Goal: Check status: Check status

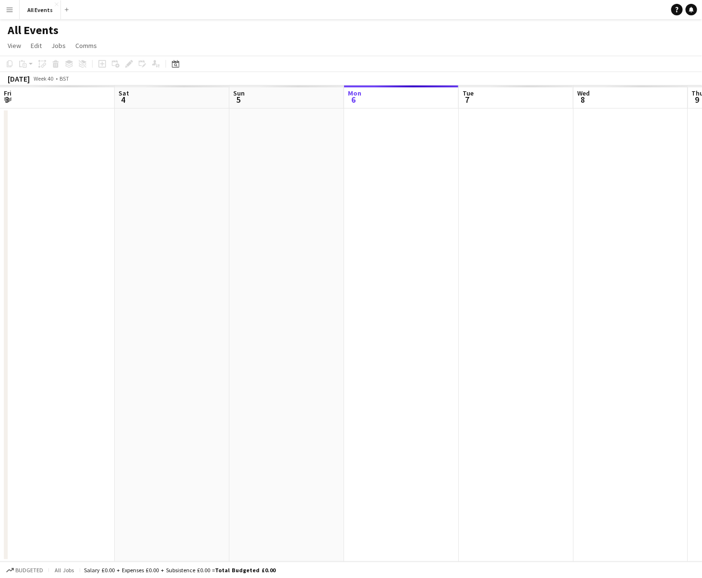
scroll to position [0, 229]
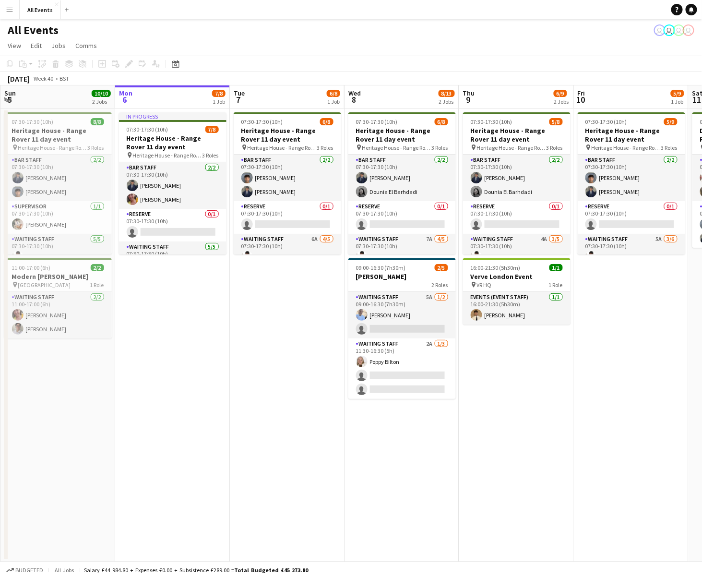
click at [7, 12] on app-icon "Menu" at bounding box center [10, 10] width 8 height 8
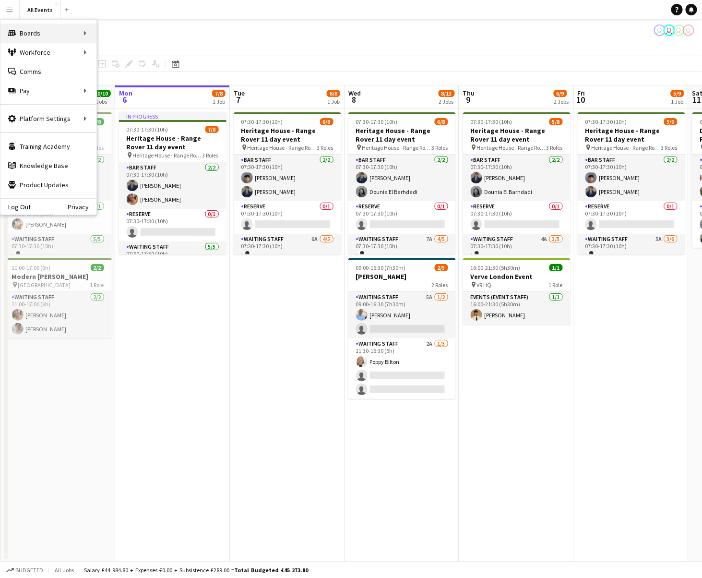
scroll to position [0, 0]
click at [120, 69] on link "Status" at bounding box center [145, 71] width 96 height 19
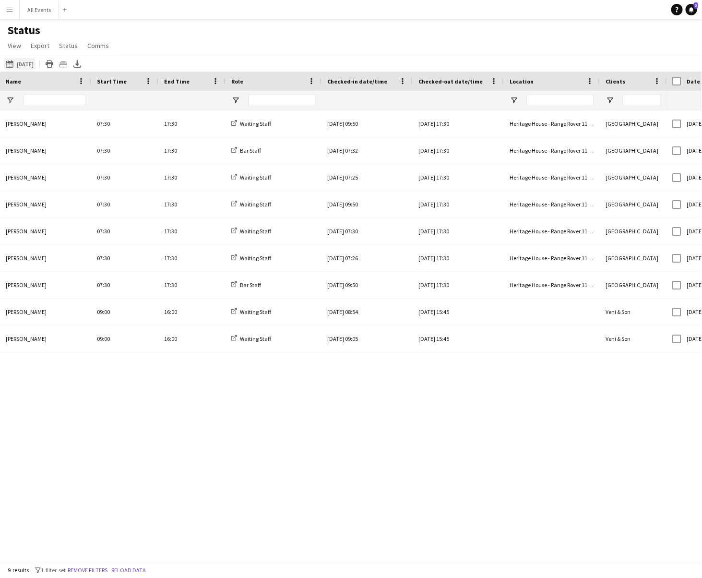
click at [24, 66] on button "[DATE] to [DATE] [DATE]" at bounding box center [20, 64] width 32 height 12
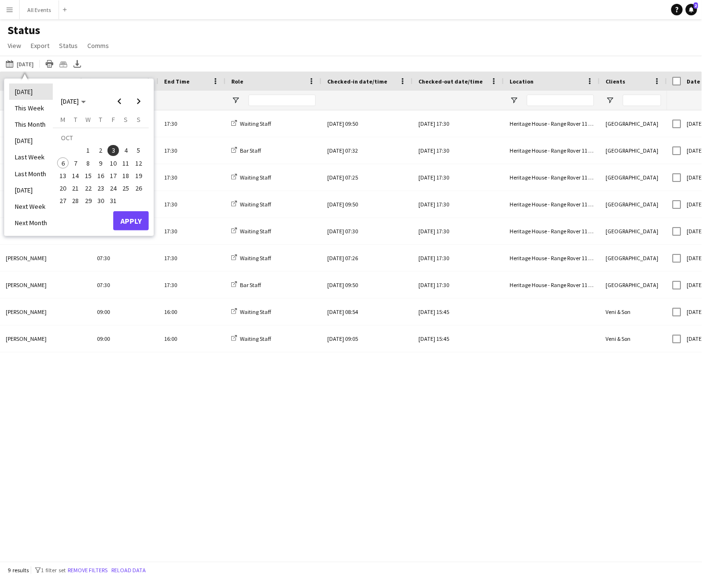
click at [28, 91] on li "[DATE]" at bounding box center [31, 92] width 44 height 16
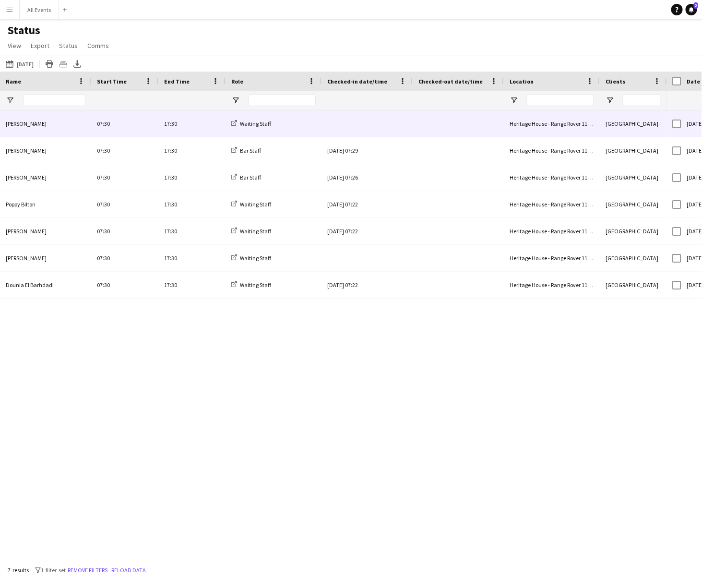
click at [362, 123] on div at bounding box center [367, 123] width 80 height 26
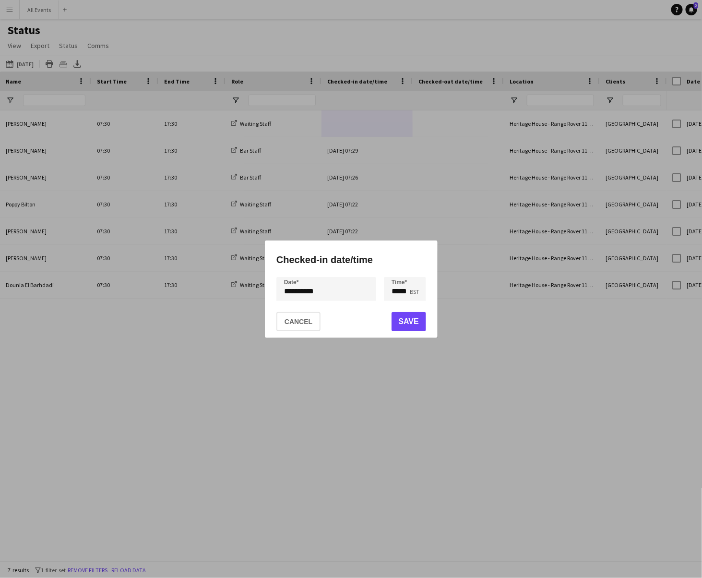
click at [403, 315] on button "Save" at bounding box center [408, 321] width 35 height 19
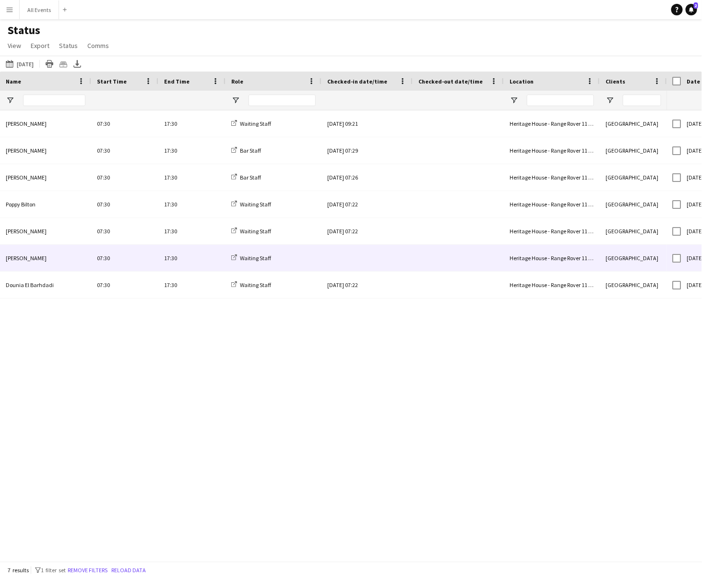
click at [368, 260] on div at bounding box center [367, 258] width 80 height 26
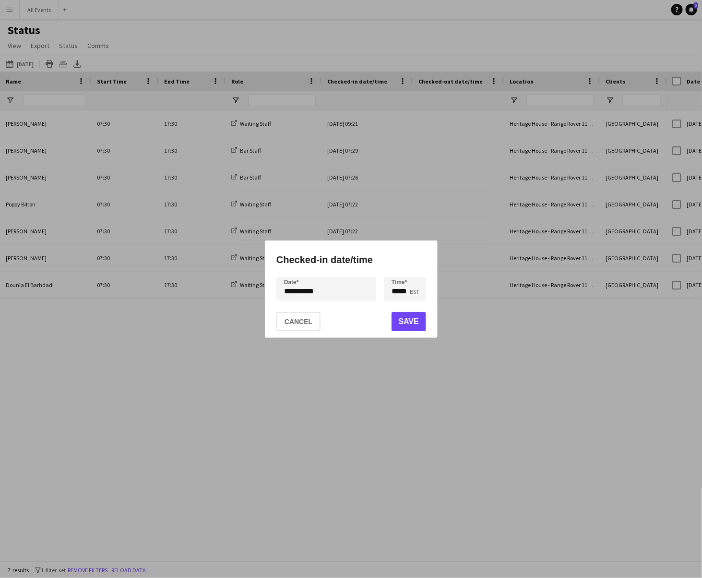
click at [415, 321] on button "Save" at bounding box center [408, 321] width 35 height 19
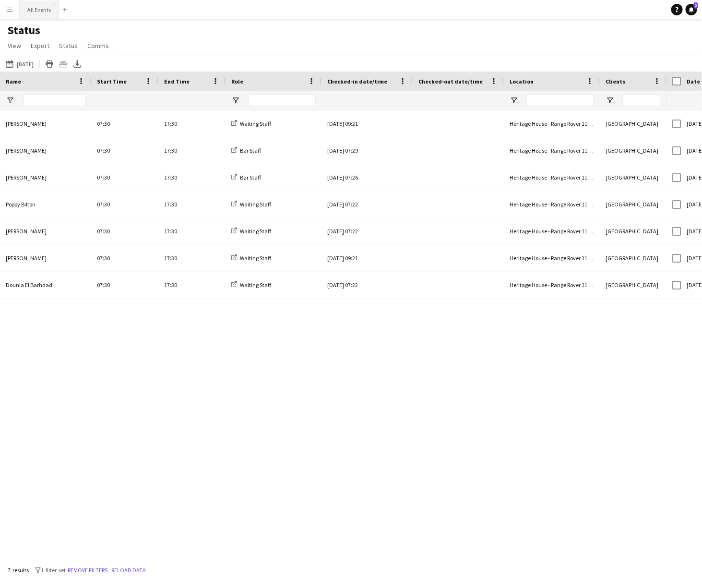
click at [36, 13] on button "All Events Close" at bounding box center [39, 9] width 39 height 19
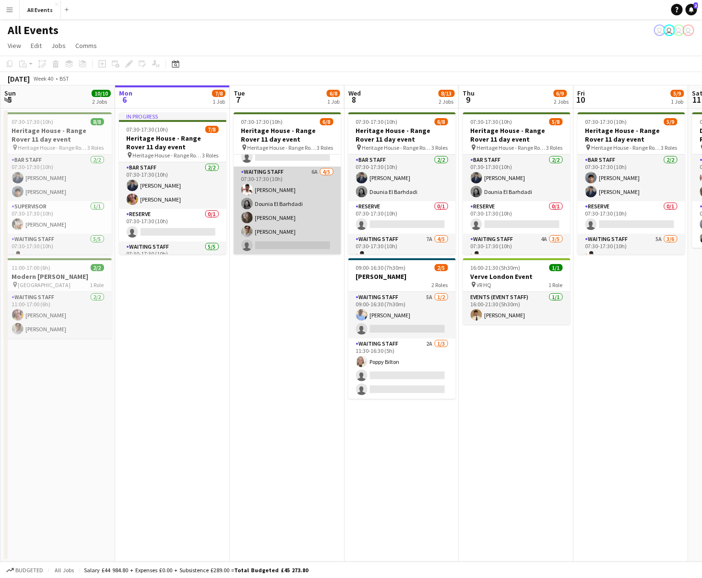
scroll to position [66, 0]
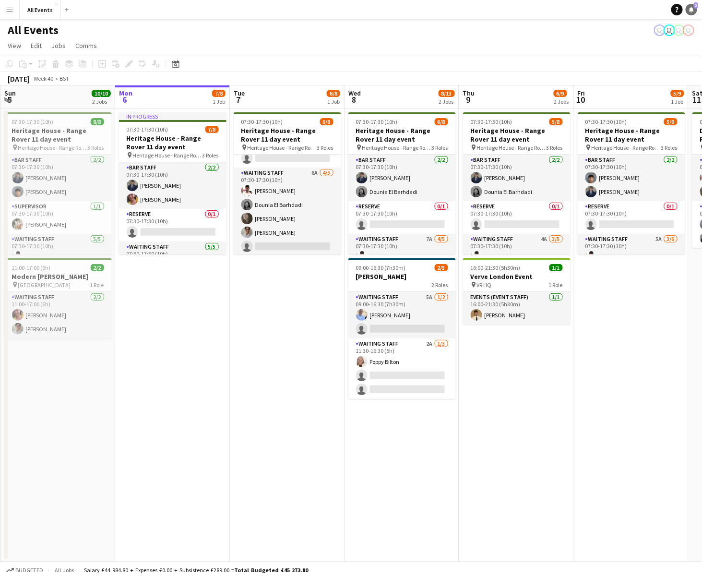
click at [694, 12] on icon "Notifications" at bounding box center [692, 10] width 6 height 6
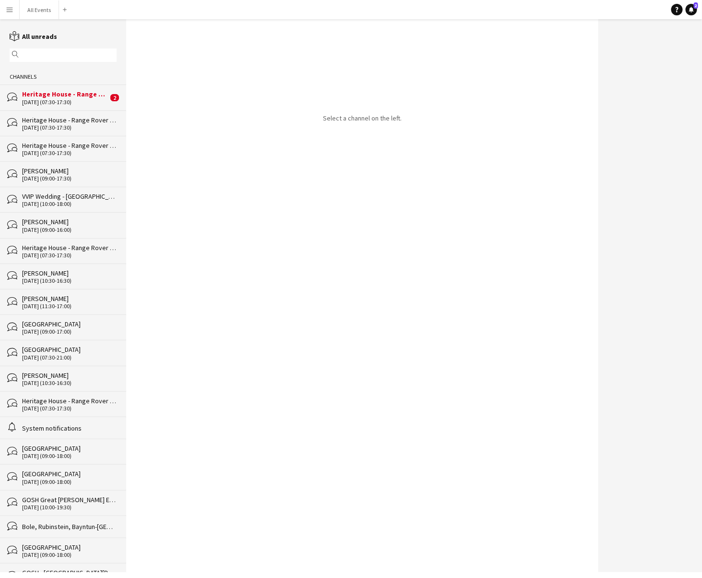
click at [67, 101] on div "[DATE] (07:30-17:30)" at bounding box center [65, 102] width 86 height 7
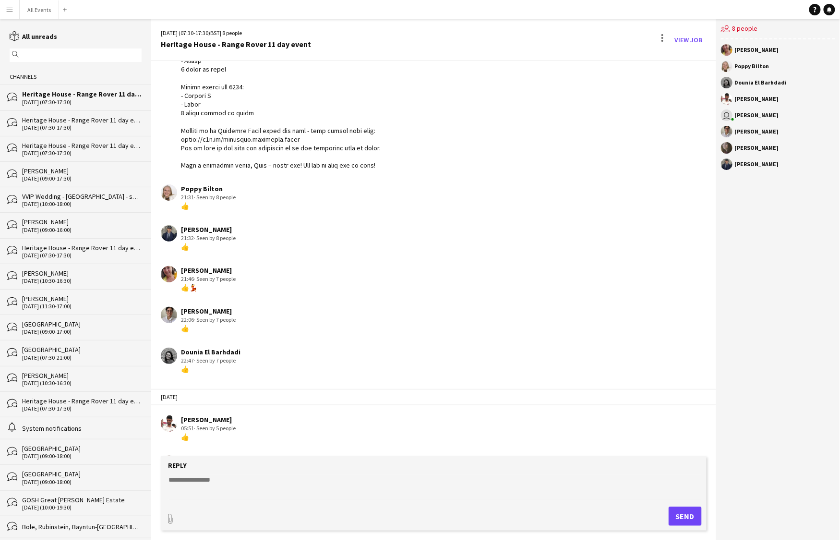
click at [16, 11] on button "Menu" at bounding box center [9, 9] width 19 height 19
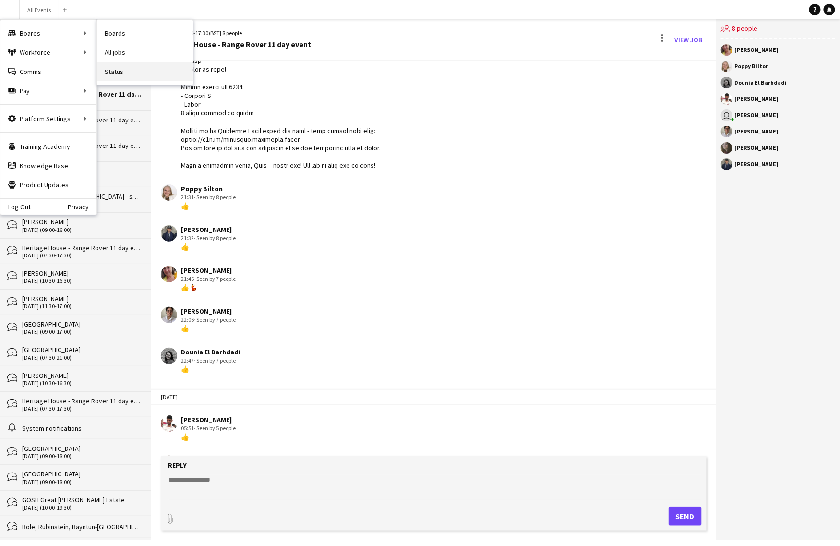
click at [120, 72] on link "Status" at bounding box center [145, 71] width 96 height 19
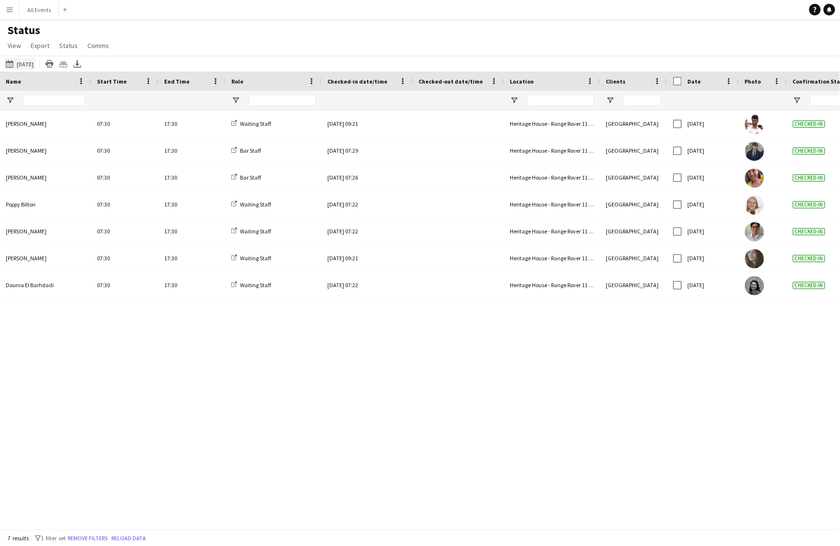
click at [19, 67] on button "[DATE] [DATE]" at bounding box center [20, 64] width 32 height 12
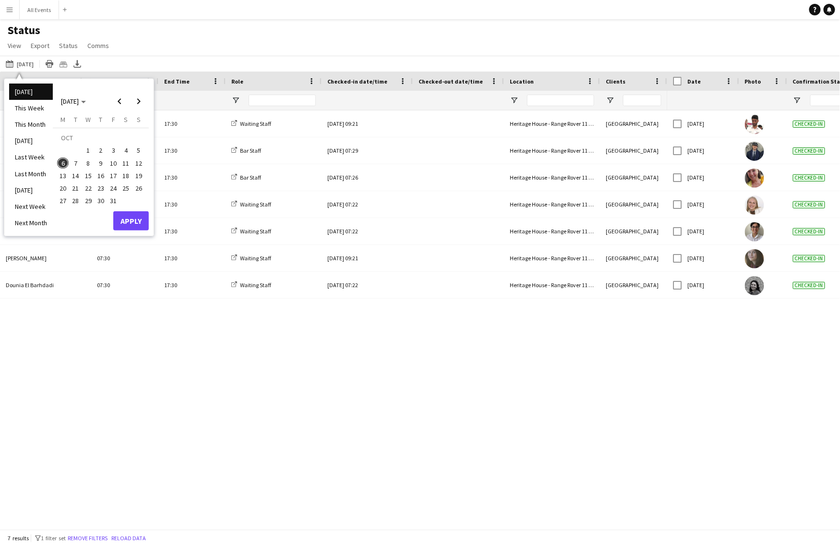
click at [140, 150] on span "5" at bounding box center [139, 151] width 12 height 12
click at [131, 220] on button "Apply" at bounding box center [131, 220] width 36 height 19
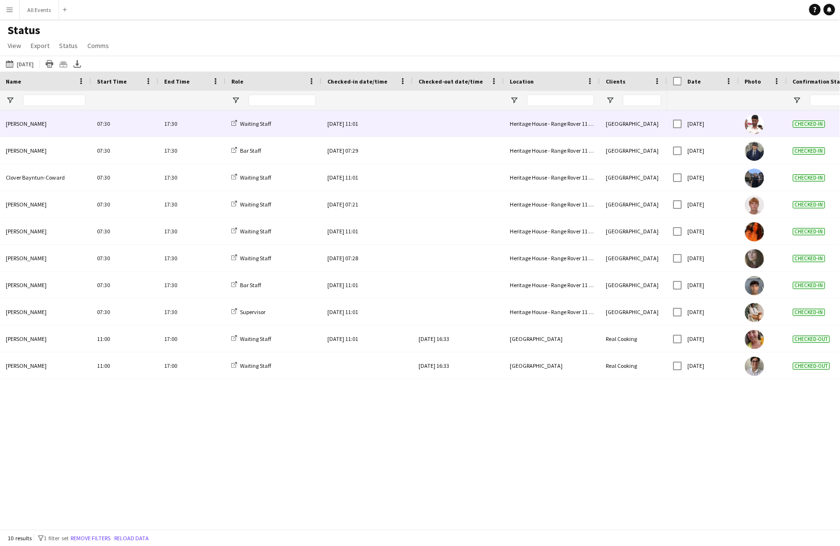
click at [452, 126] on div at bounding box center [459, 123] width 80 height 26
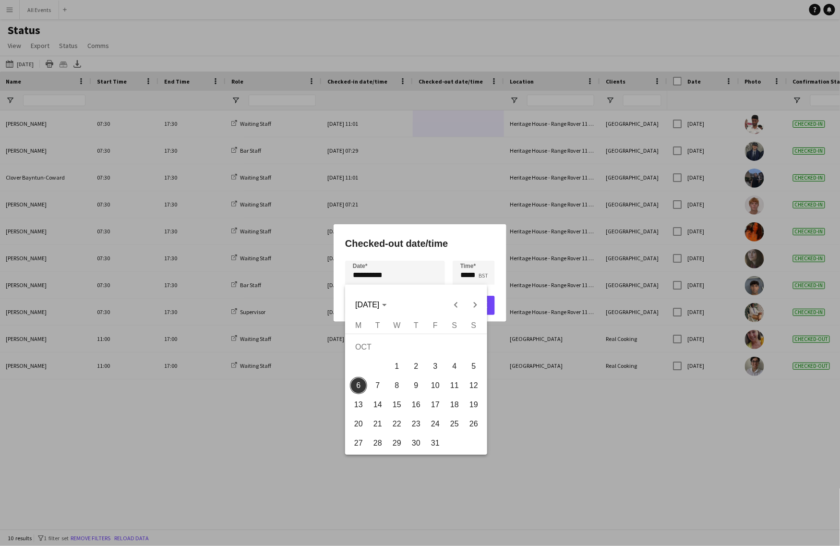
click at [389, 277] on div "**********" at bounding box center [420, 273] width 840 height 546
click at [473, 372] on span "5" at bounding box center [473, 366] width 17 height 17
type input "**********"
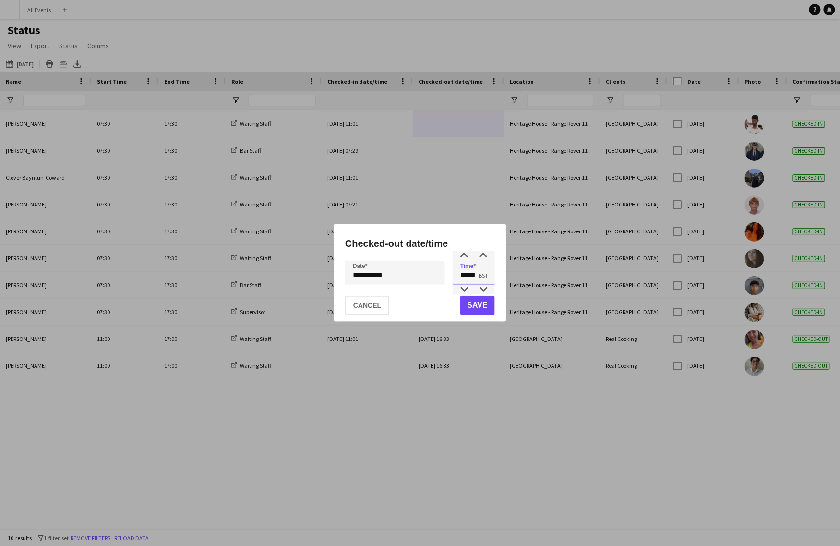
click at [463, 275] on input "*****" at bounding box center [474, 273] width 42 height 24
click at [464, 290] on div at bounding box center [464, 290] width 19 height 10
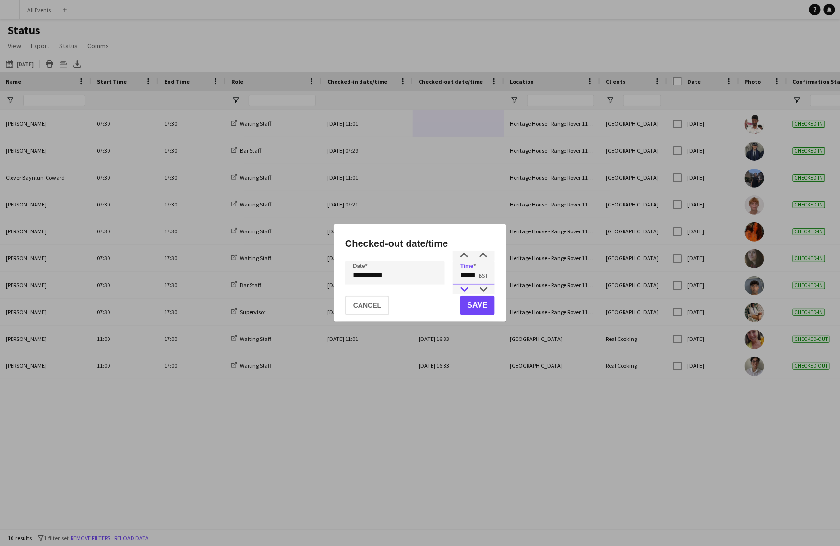
click at [464, 290] on div at bounding box center [464, 290] width 19 height 10
click at [465, 259] on div at bounding box center [464, 256] width 19 height 10
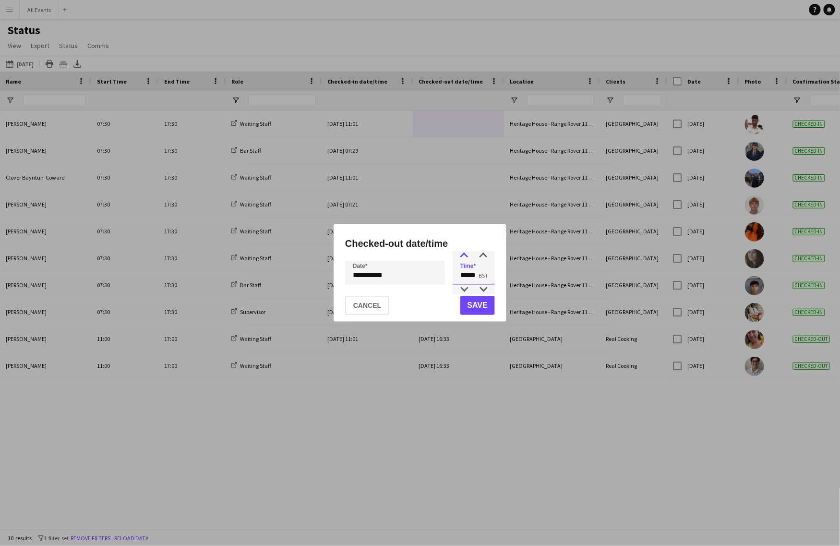
click at [465, 259] on div at bounding box center [464, 256] width 19 height 10
click at [465, 258] on div at bounding box center [464, 256] width 19 height 10
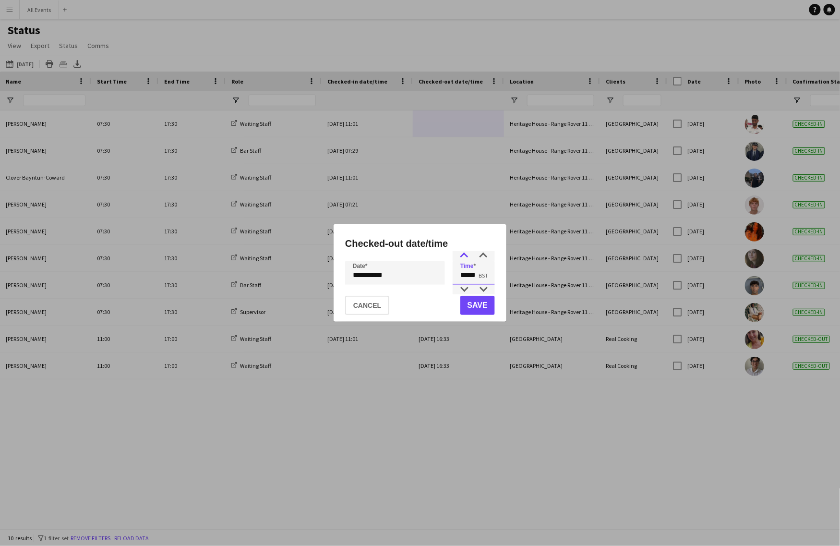
click at [465, 258] on div at bounding box center [464, 256] width 19 height 10
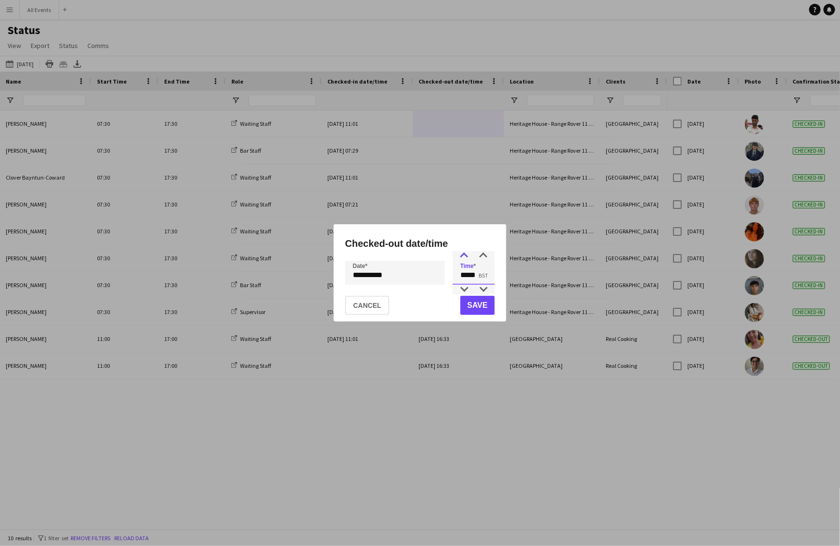
click at [465, 258] on div at bounding box center [464, 256] width 19 height 10
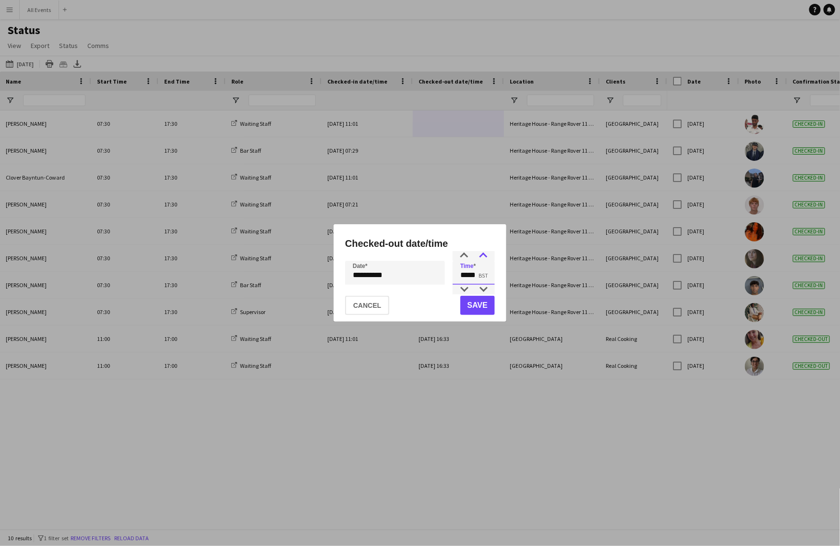
click at [485, 261] on div at bounding box center [483, 256] width 19 height 10
type input "*****"
click at [481, 291] on div at bounding box center [483, 290] width 19 height 10
drag, startPoint x: 479, startPoint y: 275, endPoint x: 455, endPoint y: 275, distance: 23.5
click at [455, 275] on input "*****" at bounding box center [474, 273] width 42 height 24
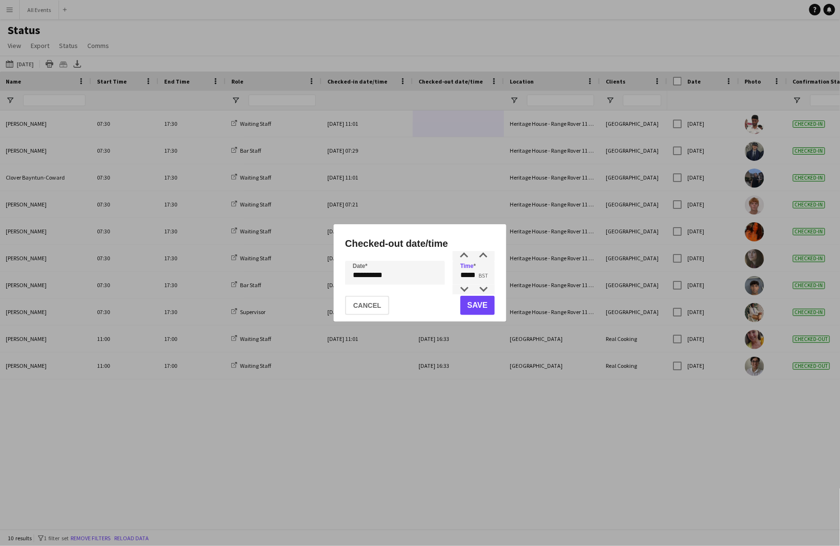
click at [476, 305] on button "Save" at bounding box center [477, 305] width 35 height 19
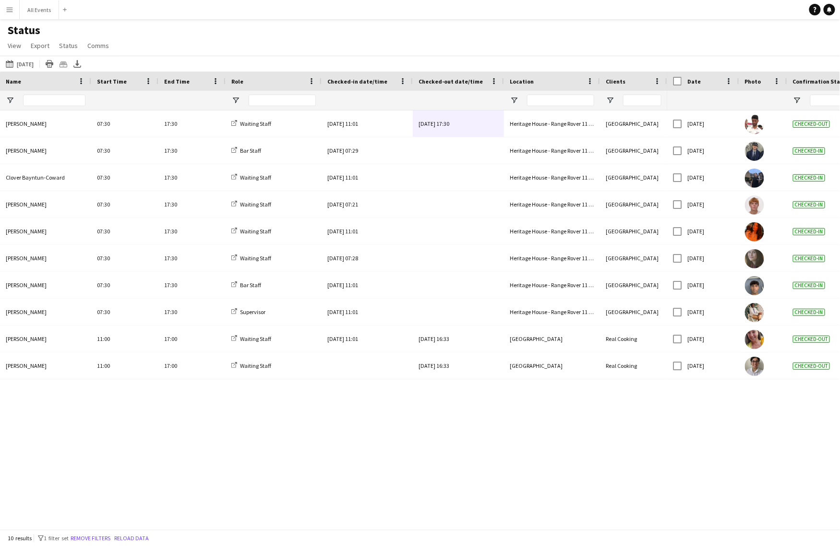
click at [446, 421] on div "[PERSON_NAME] 07:30 17:30 Waiting Staff [DATE] 11:01 [DATE] 17:30 Heritage Hous…" at bounding box center [420, 319] width 840 height 419
click at [459, 418] on div "[PERSON_NAME] 07:30 17:30 Waiting Staff [DATE] 11:01 [DATE] 17:30 Heritage Hous…" at bounding box center [420, 319] width 840 height 419
click at [317, 31] on div "Status View Views Default view New view Update view Delete view Edit name Custo…" at bounding box center [420, 39] width 840 height 33
click at [30, 11] on button "All Events Close" at bounding box center [39, 9] width 39 height 19
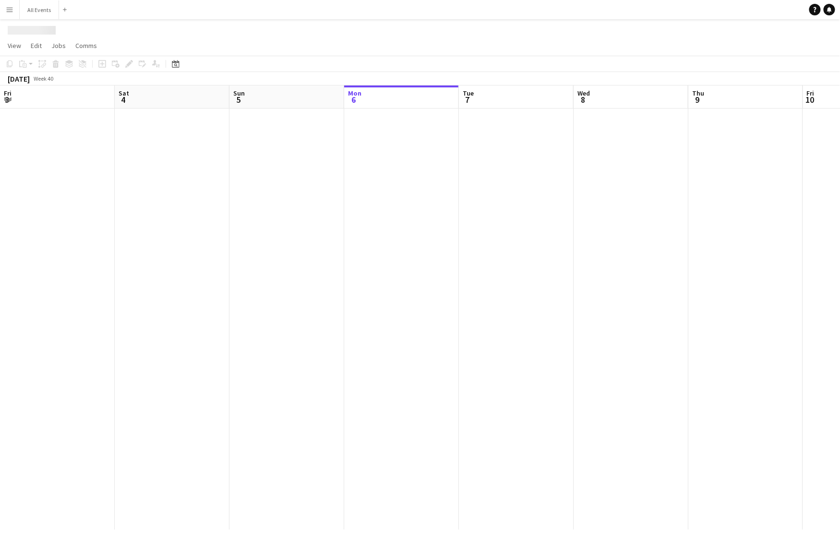
scroll to position [0, 229]
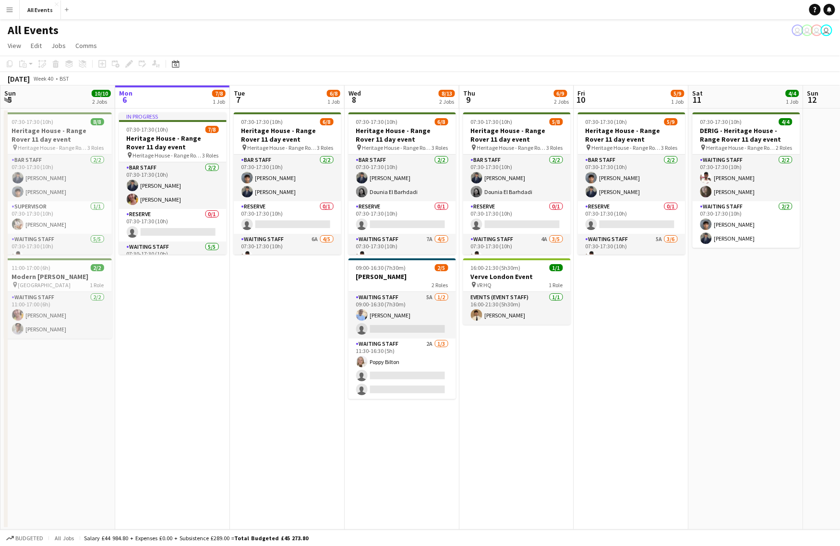
click at [619, 371] on app-date-cell "07:30-17:30 (10h) 5/9 Heritage House - Range Rover 11 day event pin Heritage Ho…" at bounding box center [631, 318] width 115 height 421
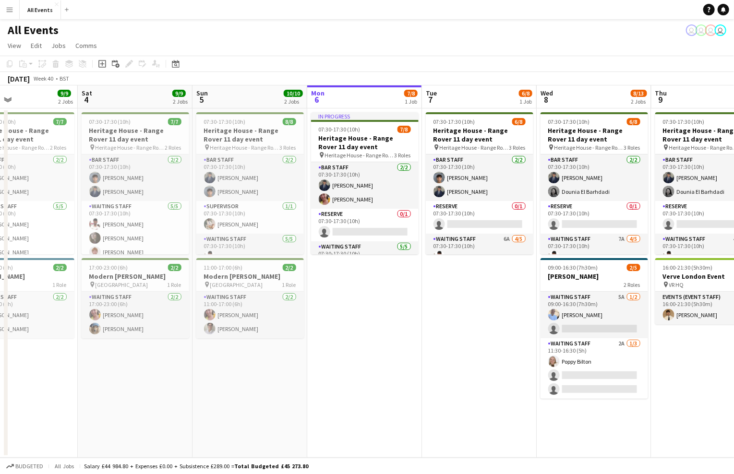
scroll to position [0, 0]
